Goal: Information Seeking & Learning: Compare options

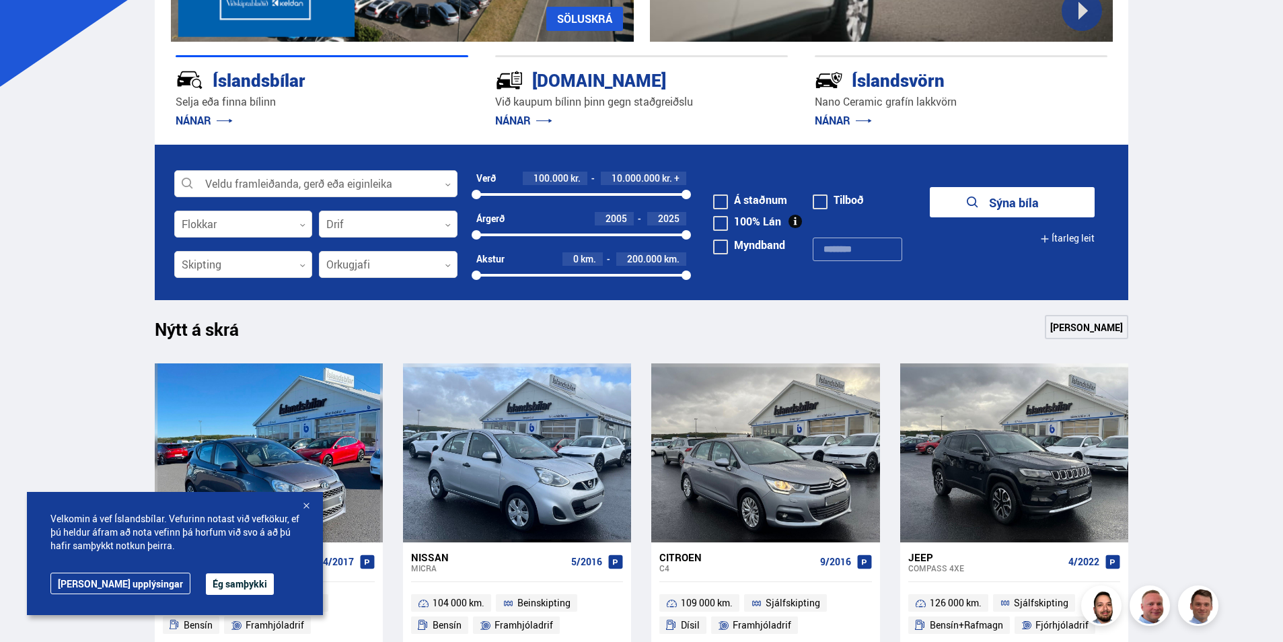
scroll to position [135, 0]
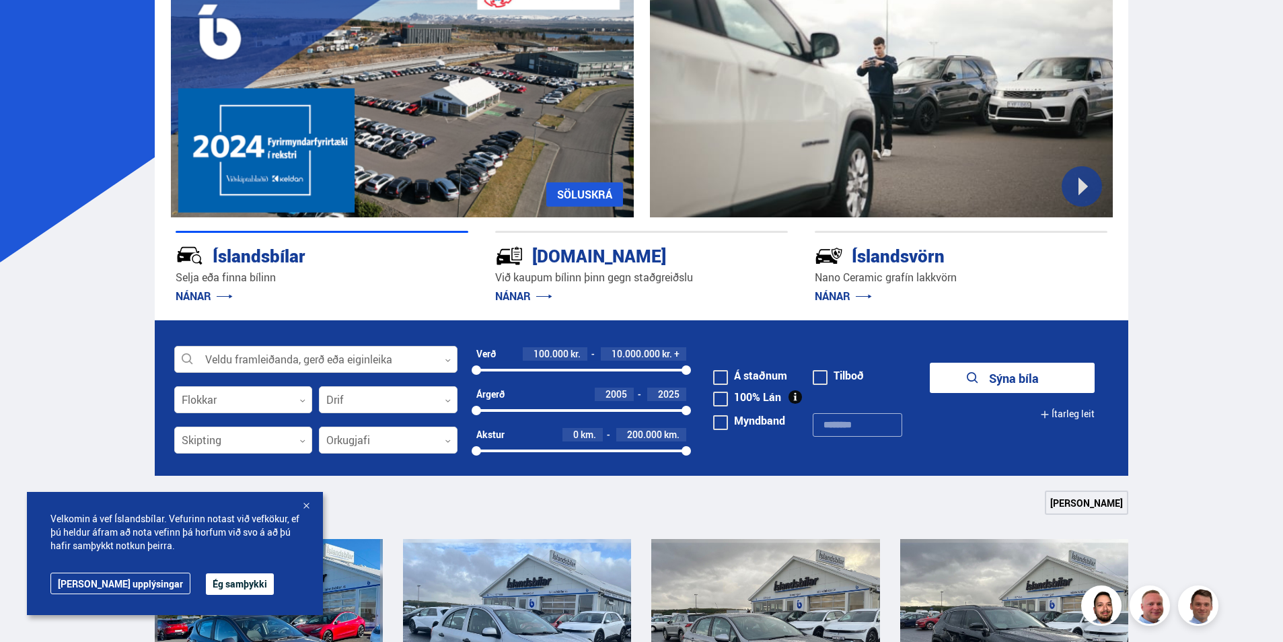
click at [443, 358] on div at bounding box center [315, 360] width 283 height 27
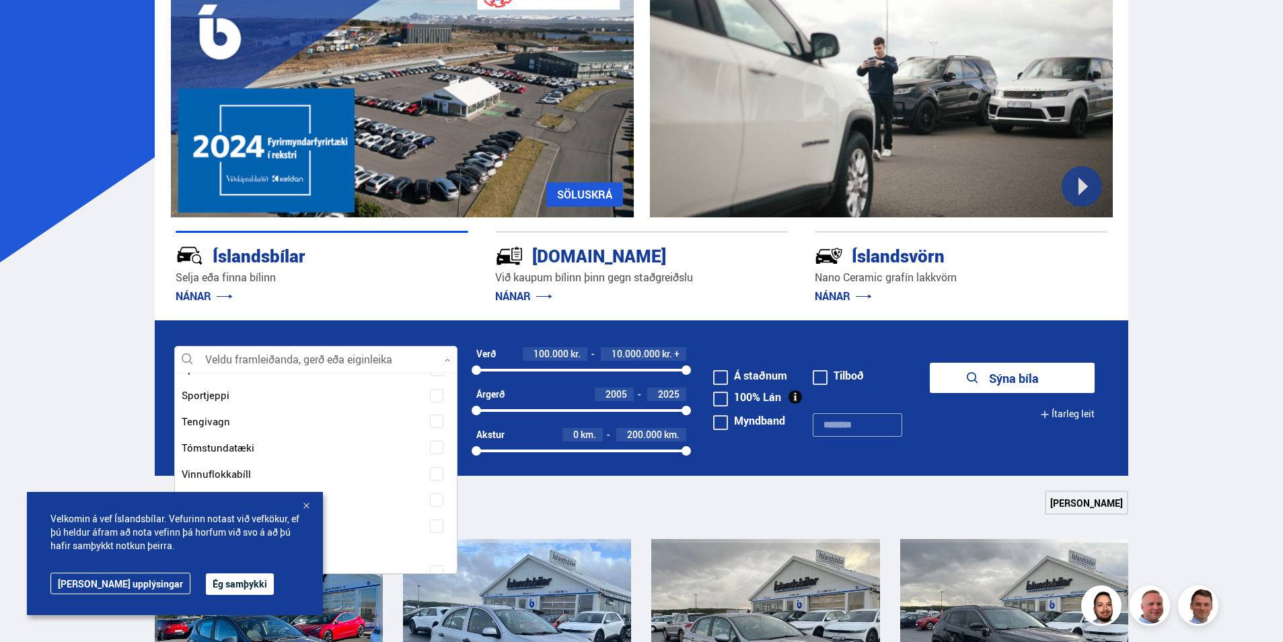
scroll to position [1615, 0]
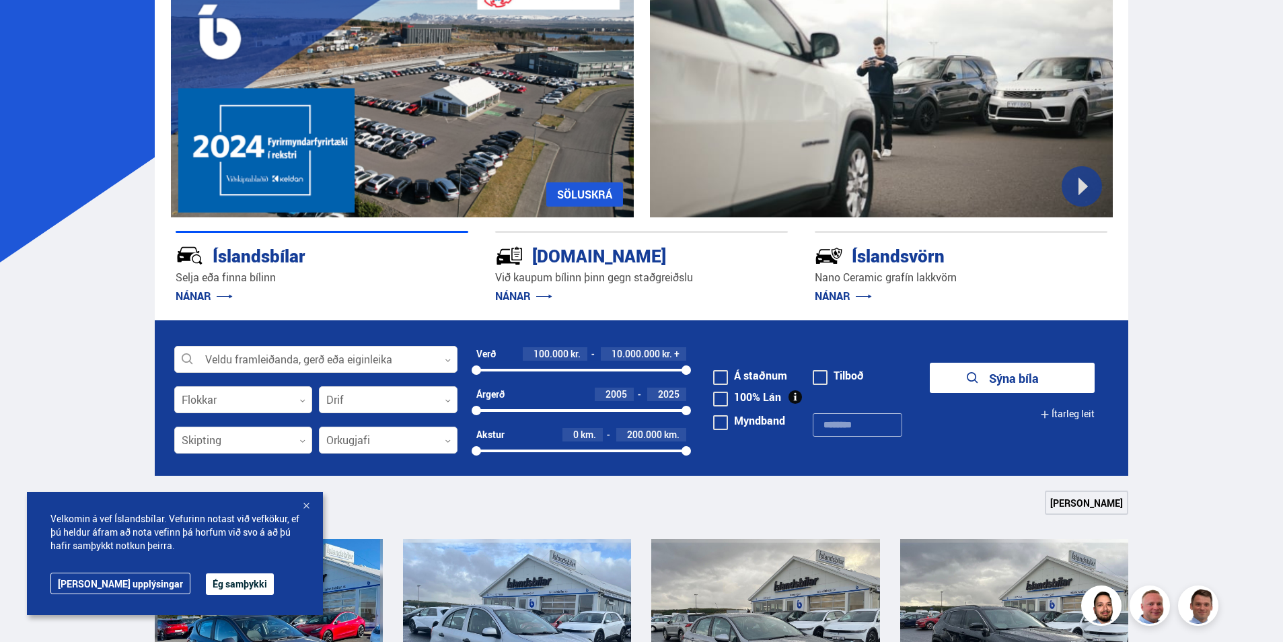
click at [1015, 464] on form "Veldu framleiðanda, gerð eða eiginleika 0 Flokkar 0 Drif 0 Verð 100.000 kr. 10.…" at bounding box center [642, 397] width 974 height 155
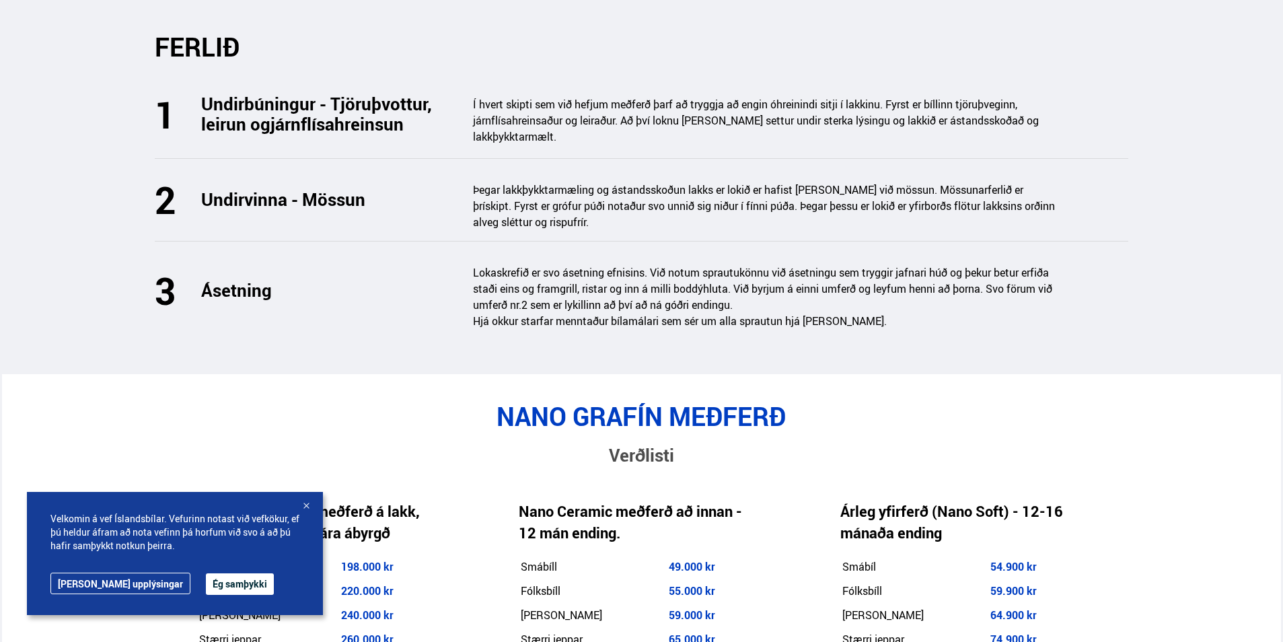
scroll to position [1884, 0]
click at [206, 591] on button "Ég samþykki" at bounding box center [240, 584] width 68 height 22
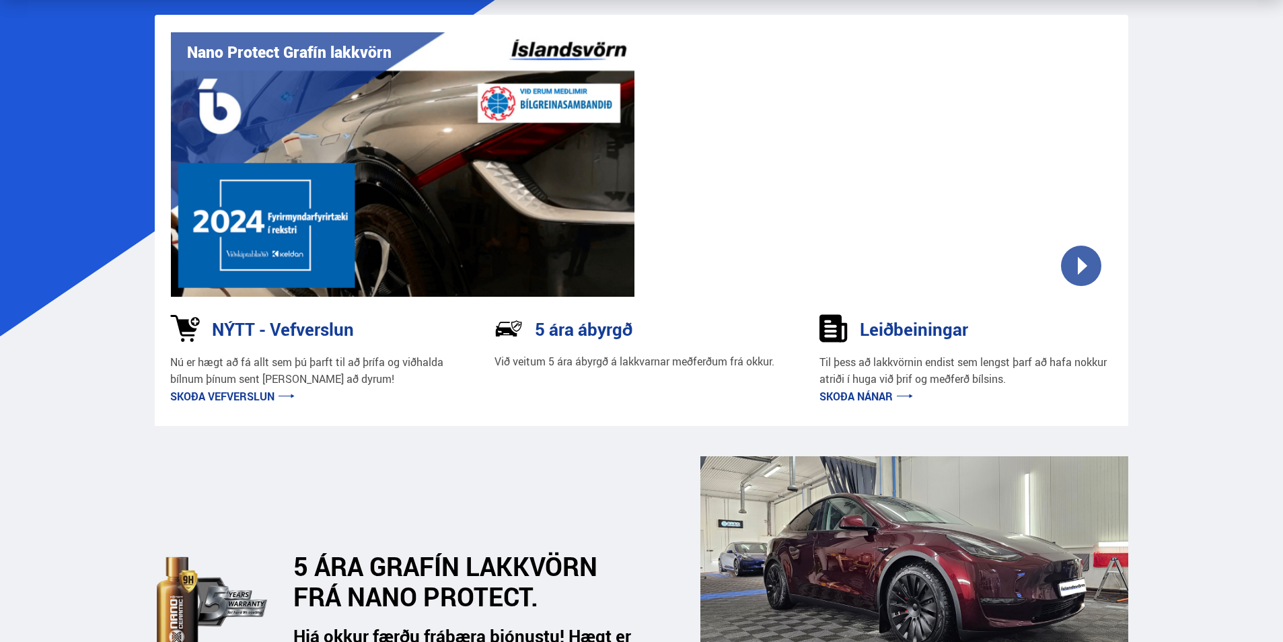
scroll to position [0, 0]
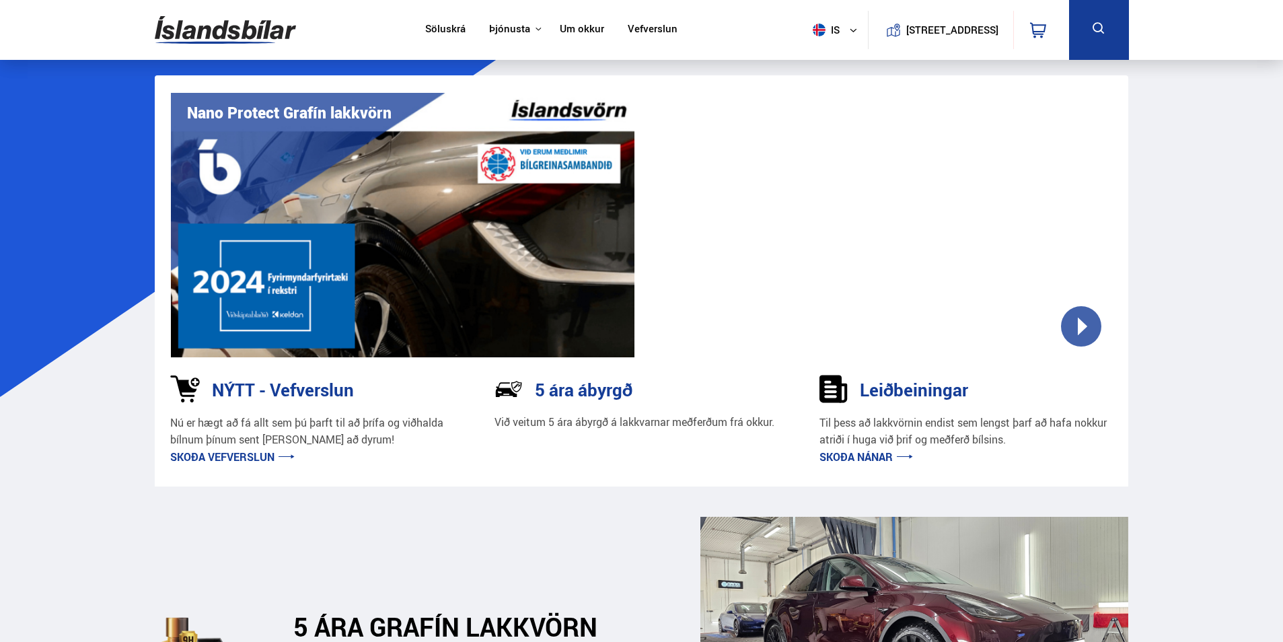
click at [444, 28] on link "Söluskrá" at bounding box center [445, 30] width 40 height 14
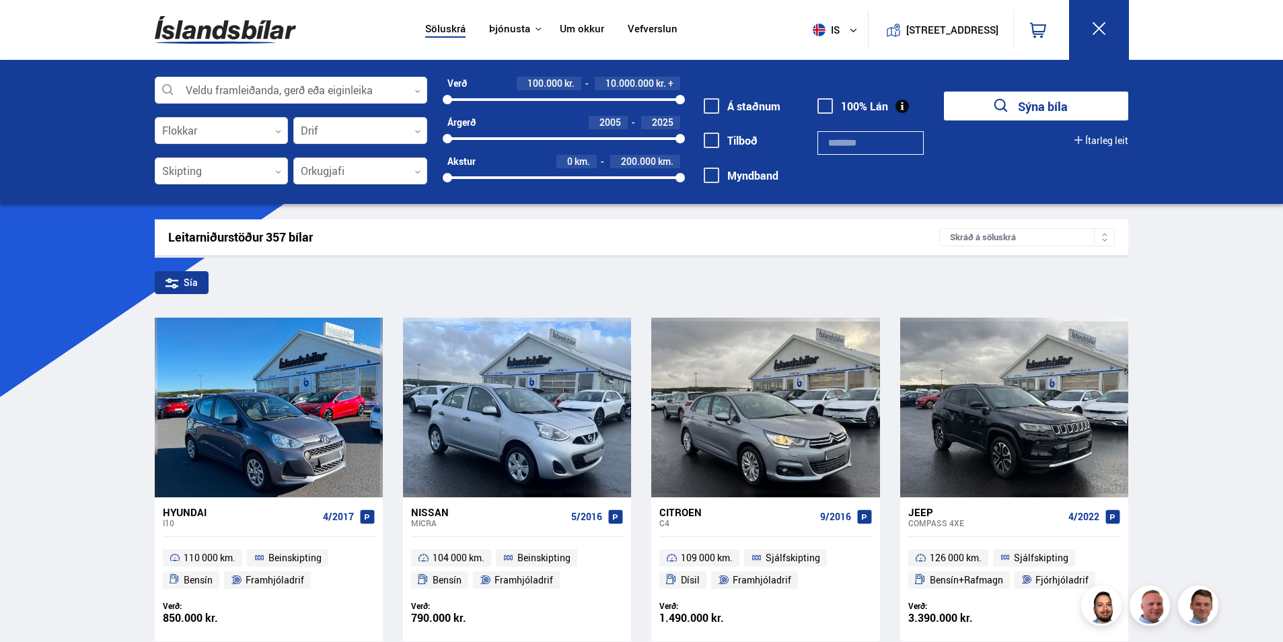
click at [653, 24] on link "Vefverslun" at bounding box center [653, 30] width 50 height 14
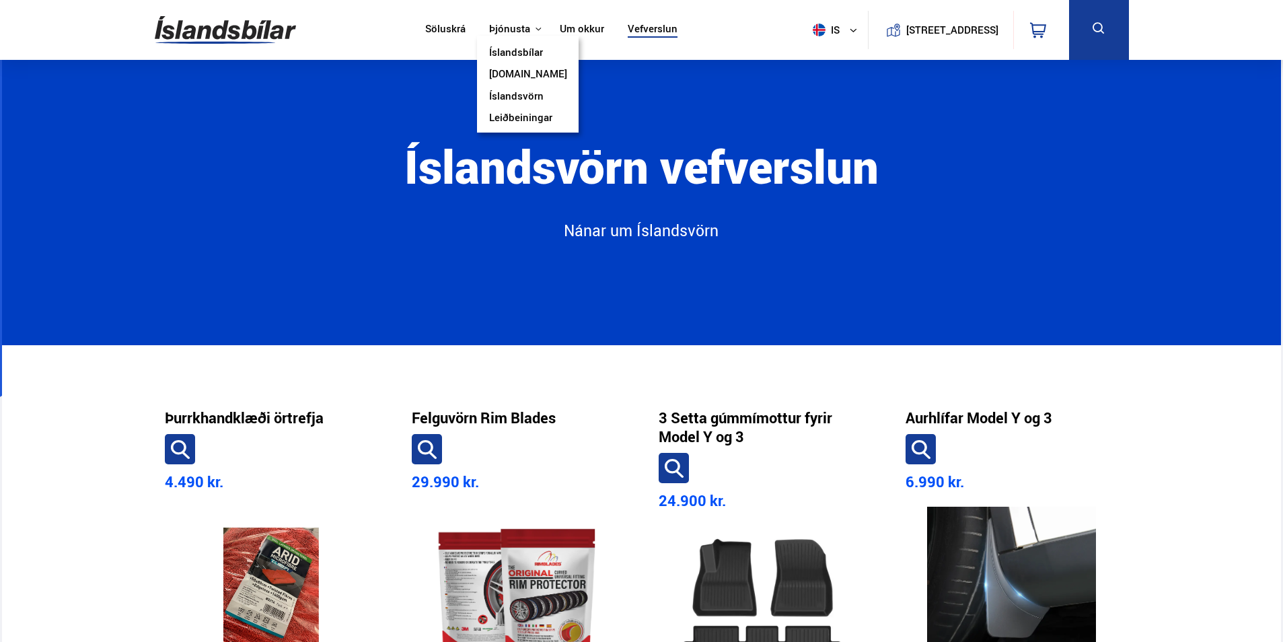
click at [513, 55] on link "Íslandsbílar" at bounding box center [516, 53] width 54 height 14
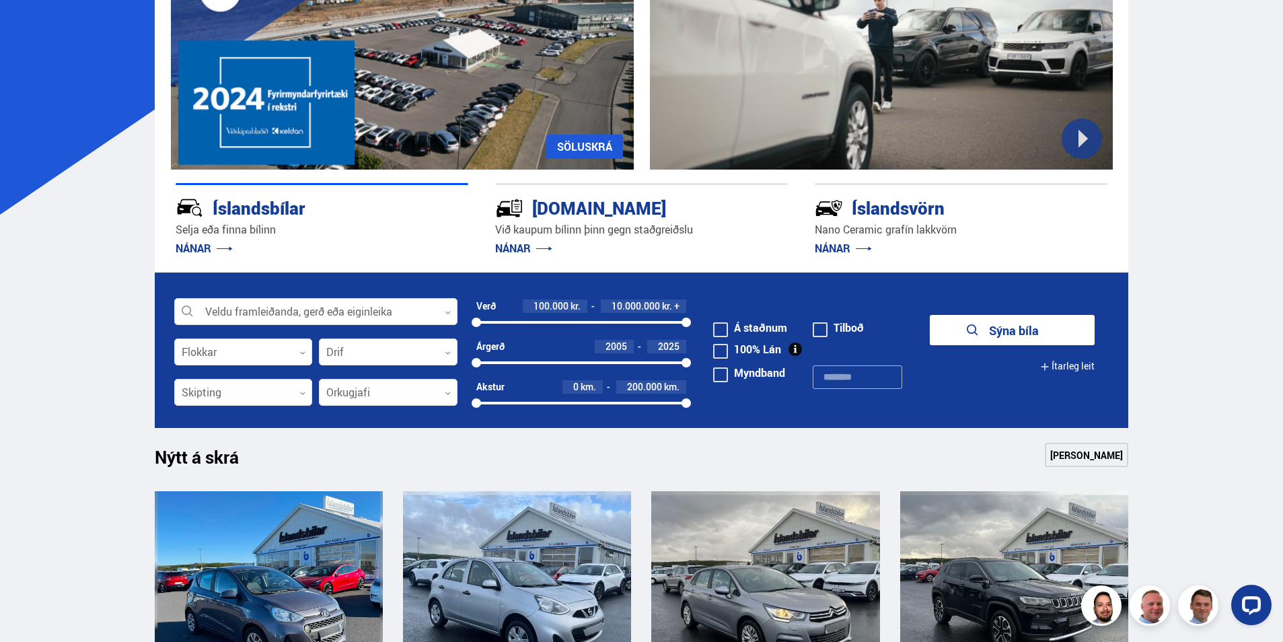
scroll to position [202, 0]
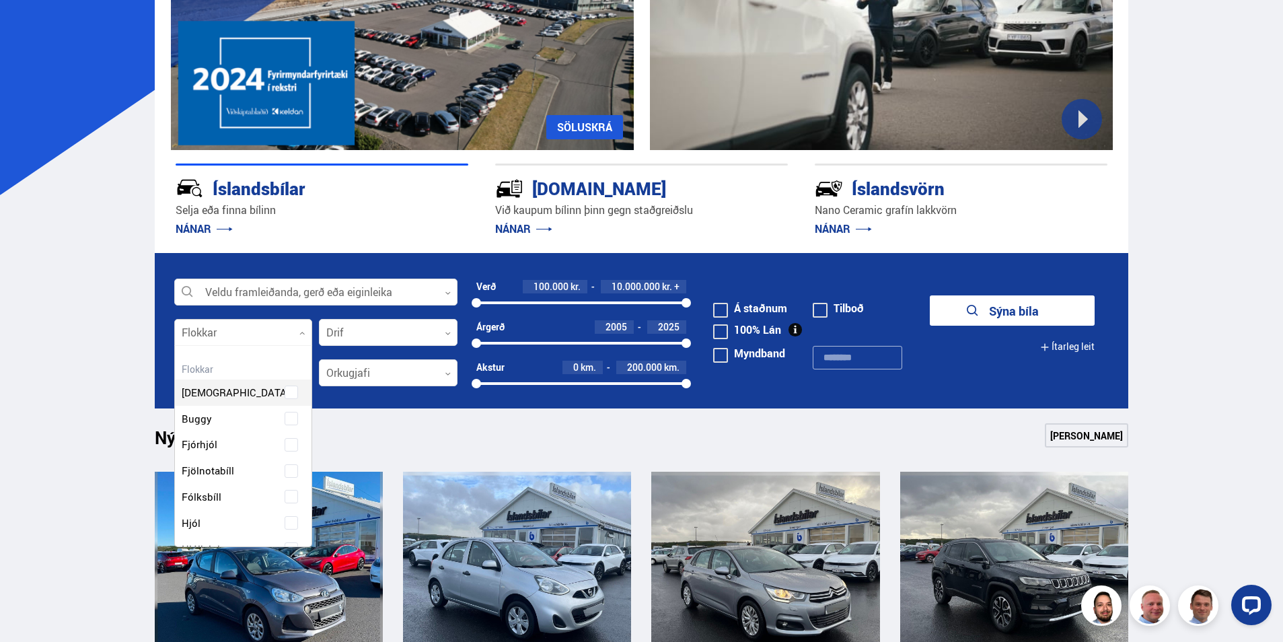
click at [295, 326] on div at bounding box center [243, 333] width 139 height 27
click at [295, 327] on div at bounding box center [243, 333] width 139 height 27
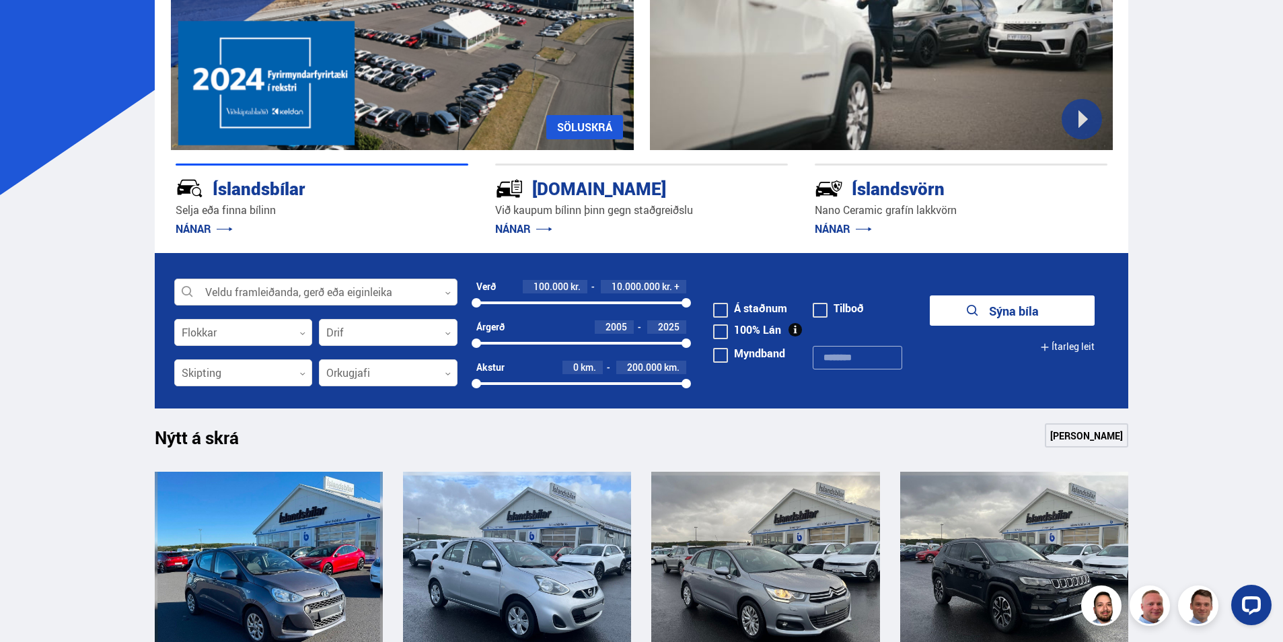
click at [354, 290] on div at bounding box center [315, 292] width 283 height 27
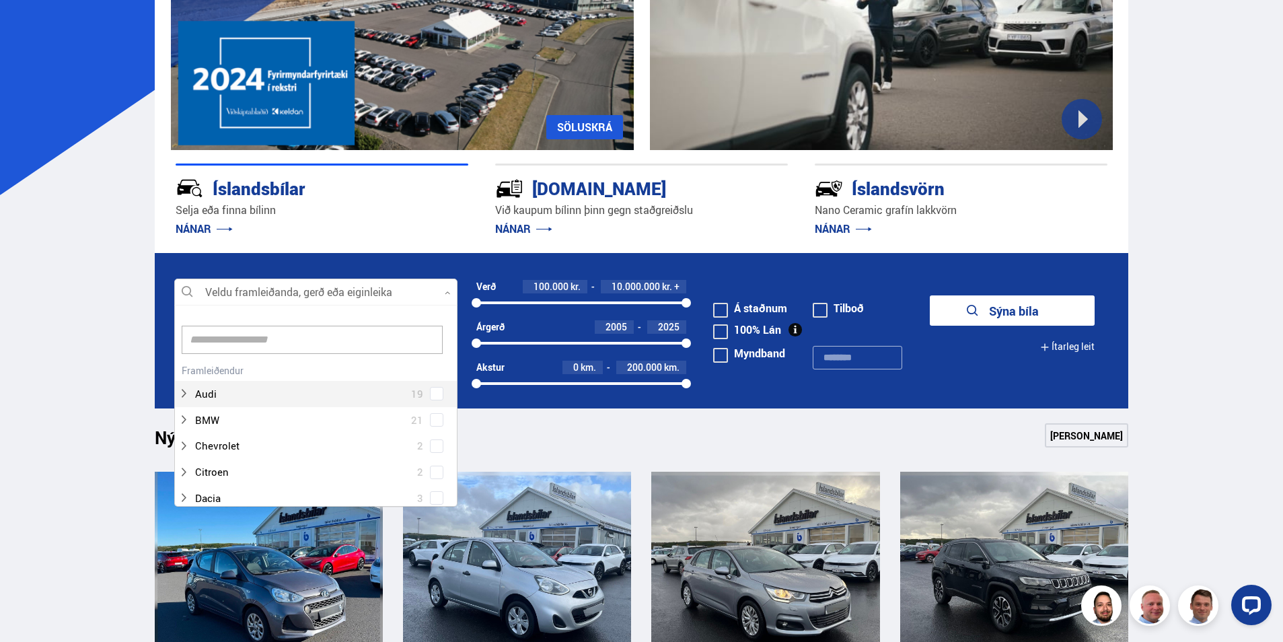
scroll to position [201, 279]
type input "****"
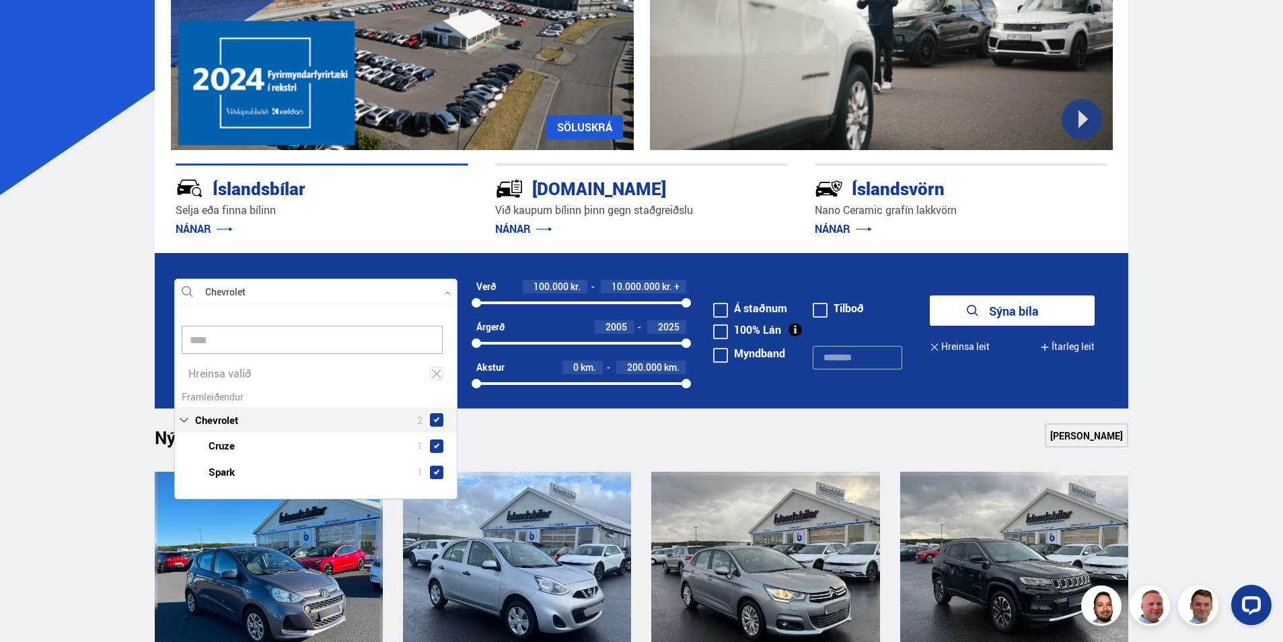
click at [215, 391] on div "Chevrolet 2 Chevrolet Cruze 1 Chevrolet Spark 1" at bounding box center [316, 436] width 282 height 98
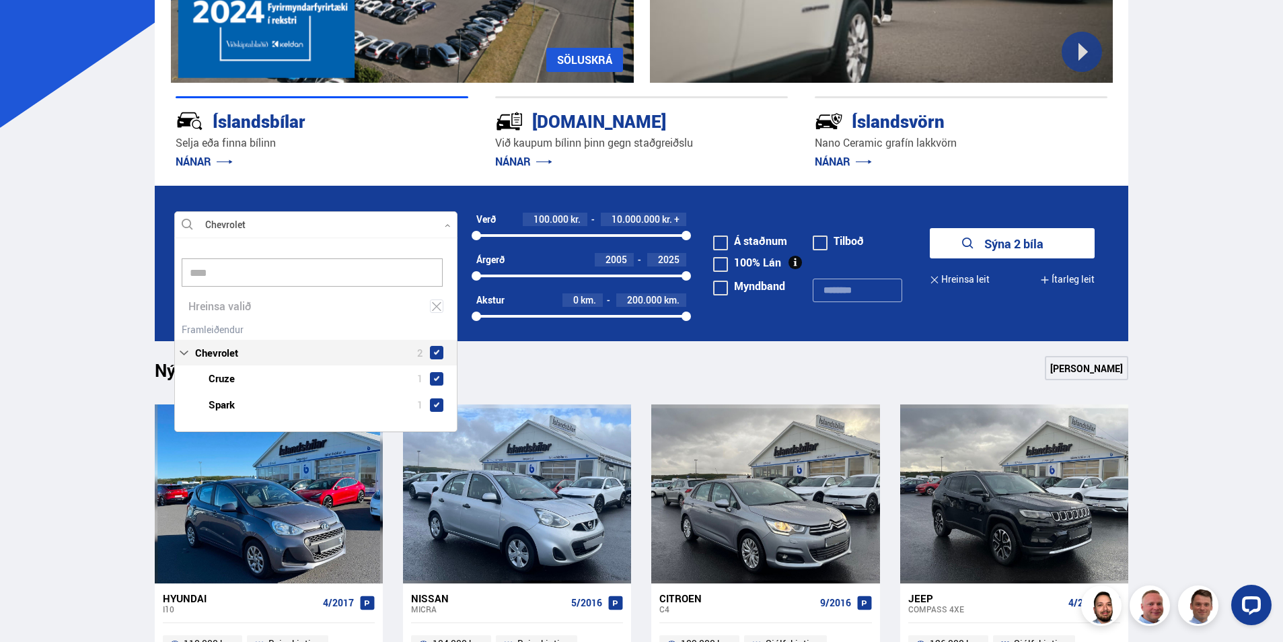
scroll to position [170, 285]
click at [219, 353] on div "Chevrolet 2 Chevrolet Cruze 1 Chevrolet Spark 1" at bounding box center [316, 369] width 282 height 98
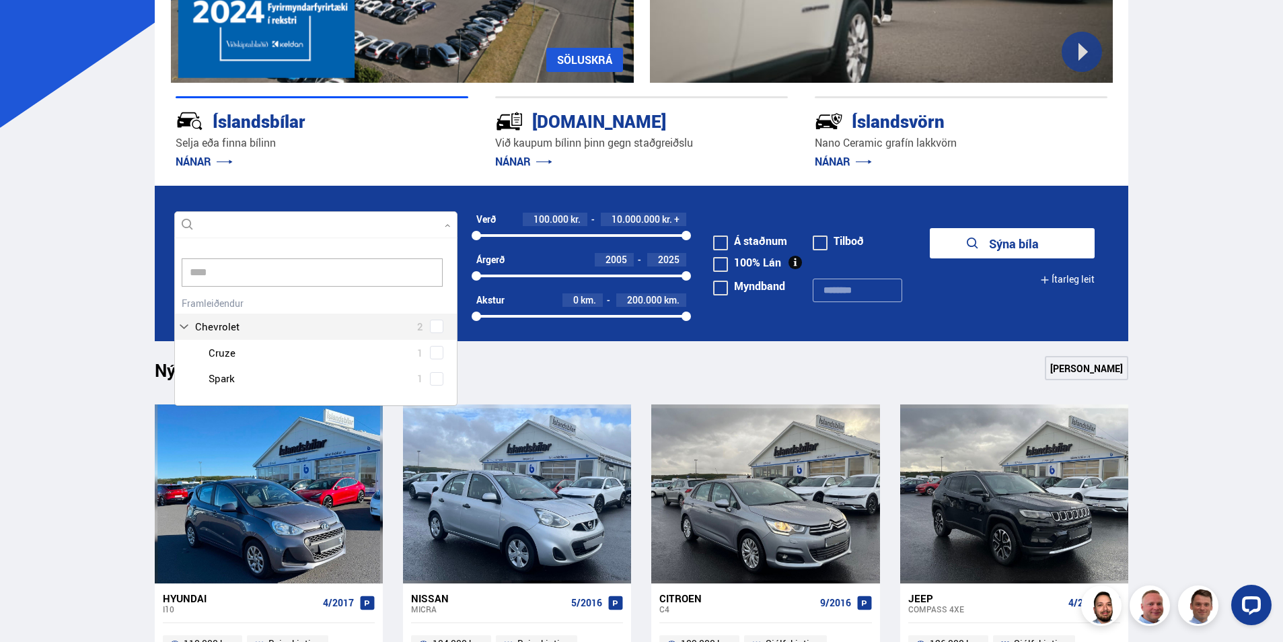
click at [223, 329] on div "Chevrolet 2 Chevrolet Cruze 1 Chevrolet Spark 1" at bounding box center [316, 342] width 282 height 98
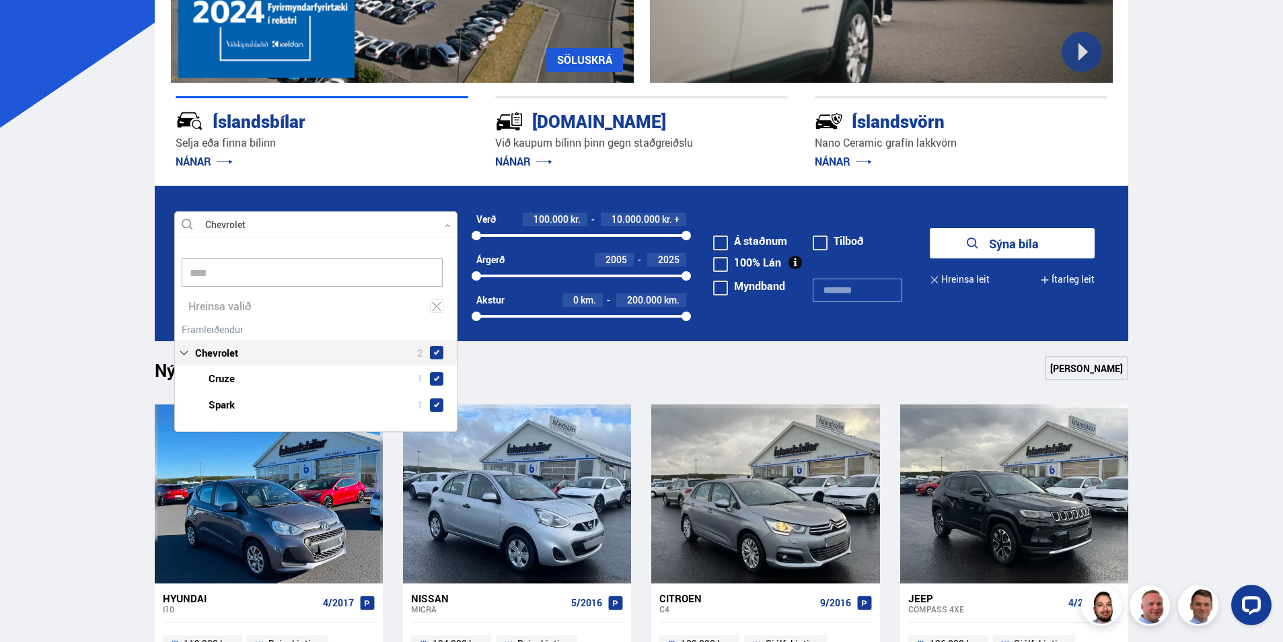
scroll to position [193, 283]
click at [1003, 247] on button "Sýna 2 bíla" at bounding box center [1012, 243] width 165 height 30
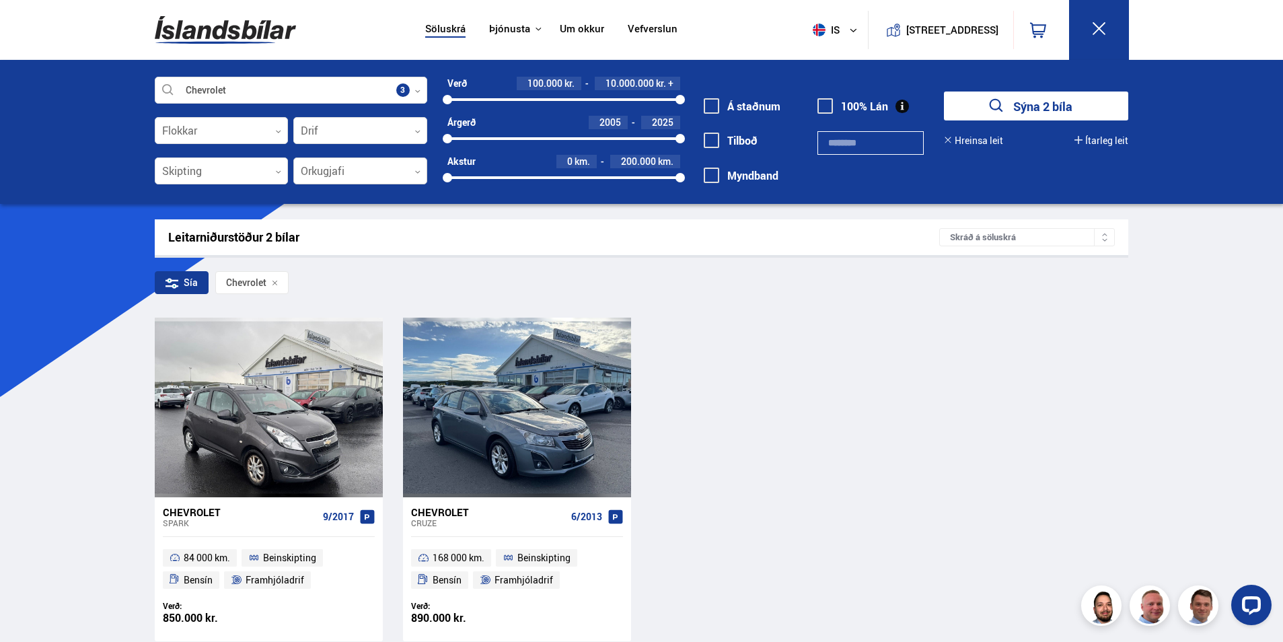
click at [362, 175] on div at bounding box center [360, 171] width 134 height 27
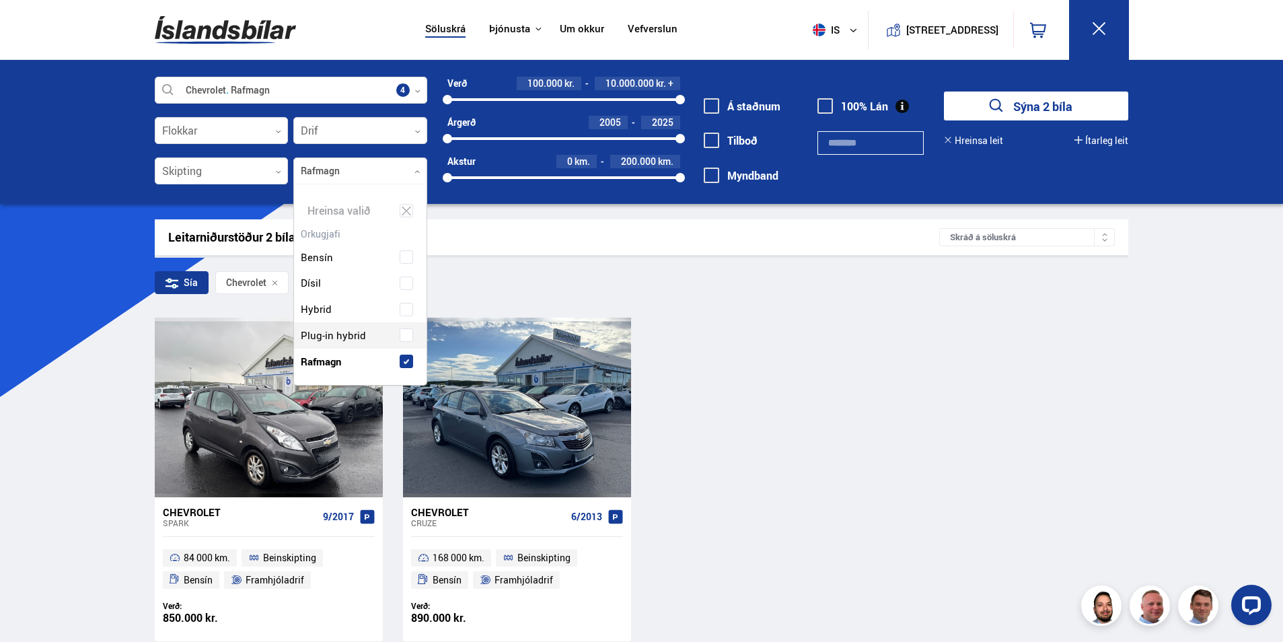
scroll to position [203, 139]
click at [322, 335] on div "Bensín Dísil Hybrid Plug-in hybrid Rafmagn" at bounding box center [360, 299] width 133 height 151
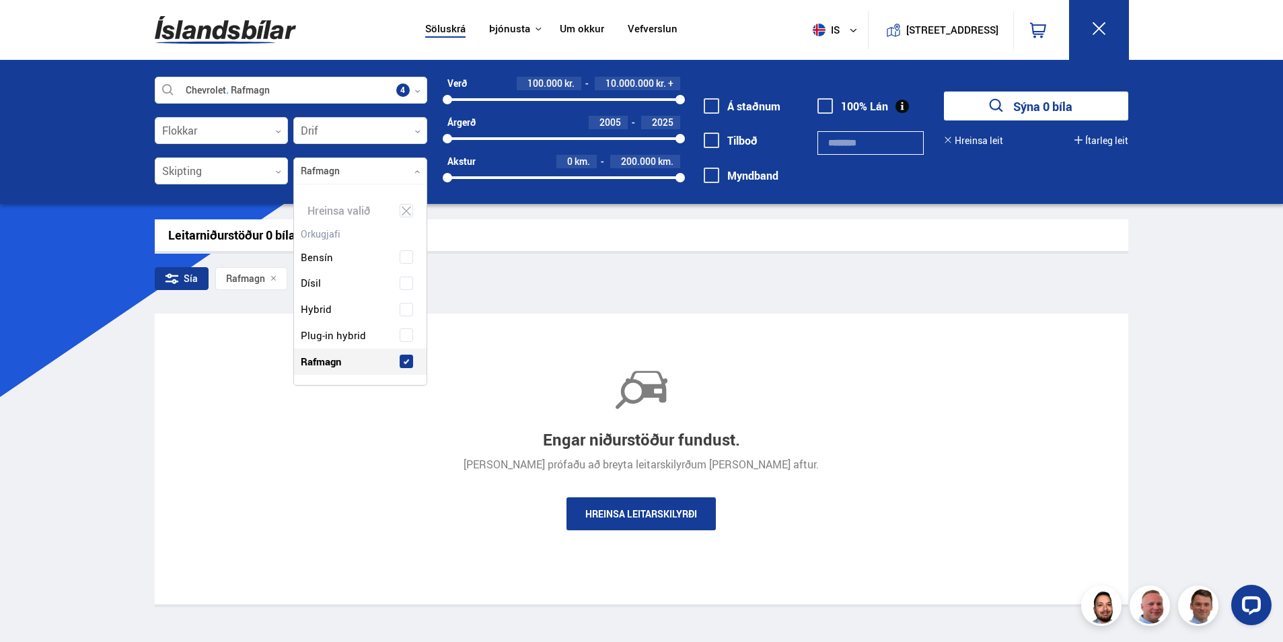
click at [648, 517] on link "Hreinsa leitarskilyrði" at bounding box center [641, 513] width 149 height 33
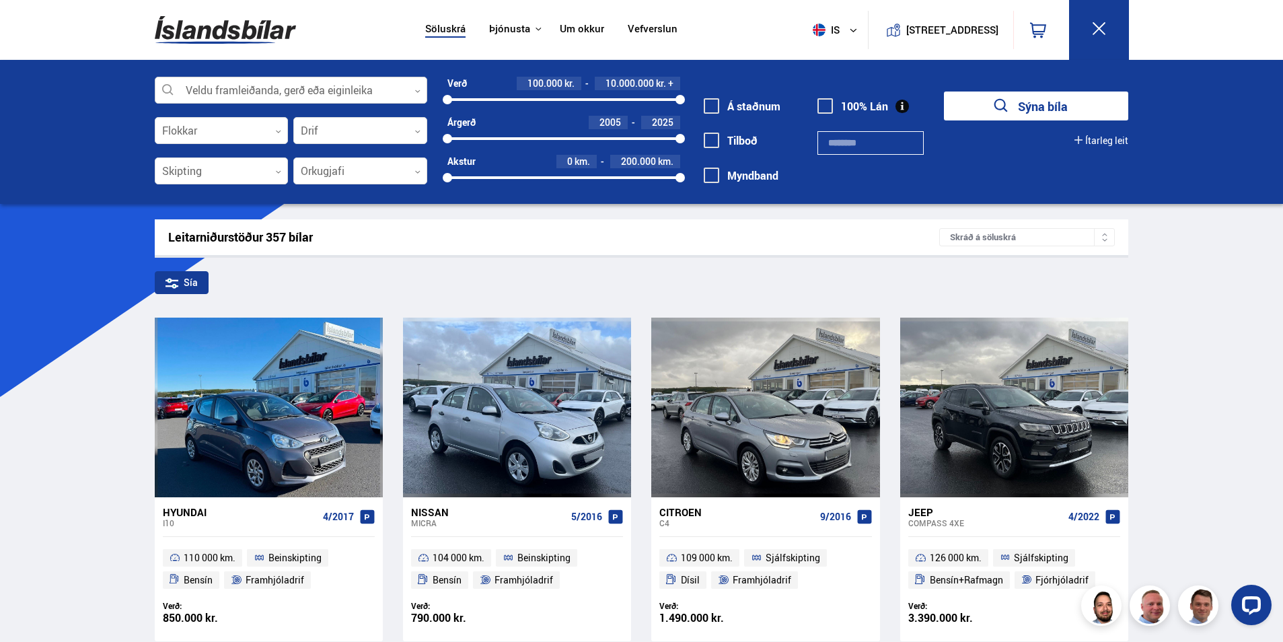
click at [269, 86] on div at bounding box center [291, 90] width 273 height 27
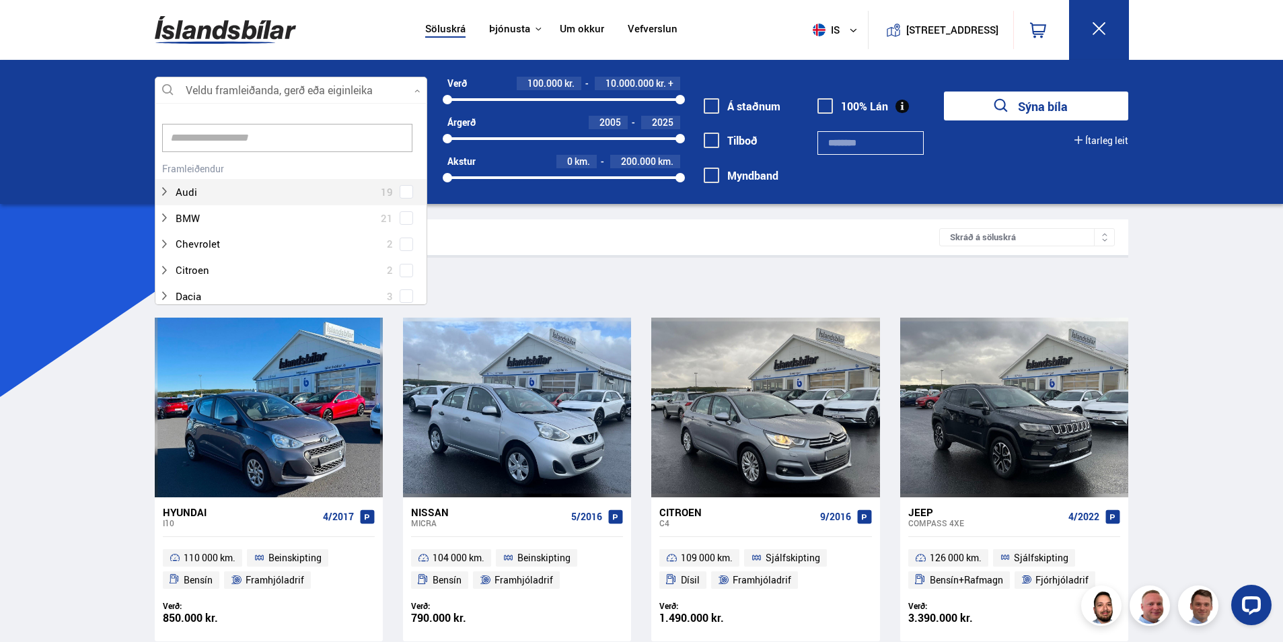
scroll to position [201, 268]
click at [209, 248] on div at bounding box center [278, 244] width 238 height 20
click at [203, 179] on div at bounding box center [278, 177] width 238 height 20
